Goal: Task Accomplishment & Management: Use online tool/utility

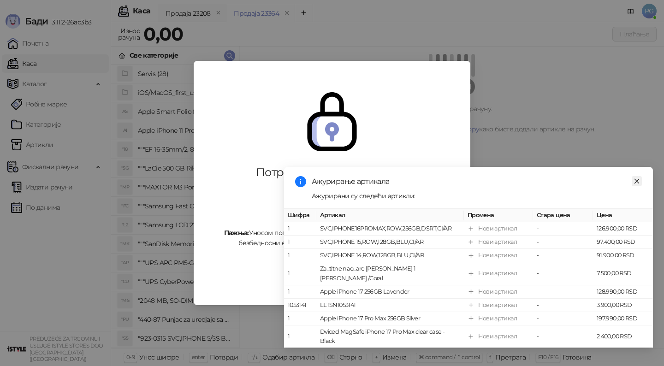
click at [634, 185] on icon "close" at bounding box center [637, 181] width 6 height 6
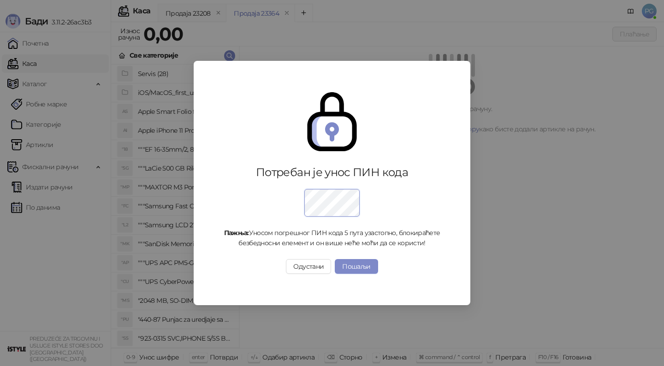
click at [371, 254] on div "Потребан је унос ПИН кода Пажња: Уносом погрешног ПИН кода 5 пута узастопно, бл…" at bounding box center [332, 183] width 255 height 226
click at [370, 256] on div "Потребан је унос ПИН кода Пажња: Уносом погрешног ПИН кода 5 пута узастопно, бл…" at bounding box center [332, 183] width 255 height 226
click at [370, 261] on button "Пошаљи" at bounding box center [356, 266] width 43 height 15
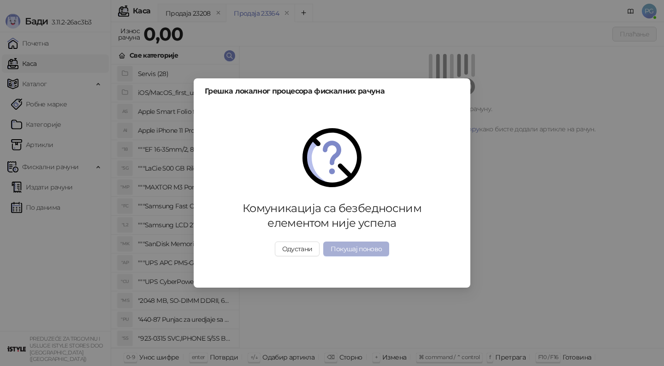
click at [363, 246] on button "Покушај поново" at bounding box center [356, 249] width 66 height 15
click at [301, 252] on button "Одустани" at bounding box center [297, 249] width 45 height 15
